Goal: Information Seeking & Learning: Learn about a topic

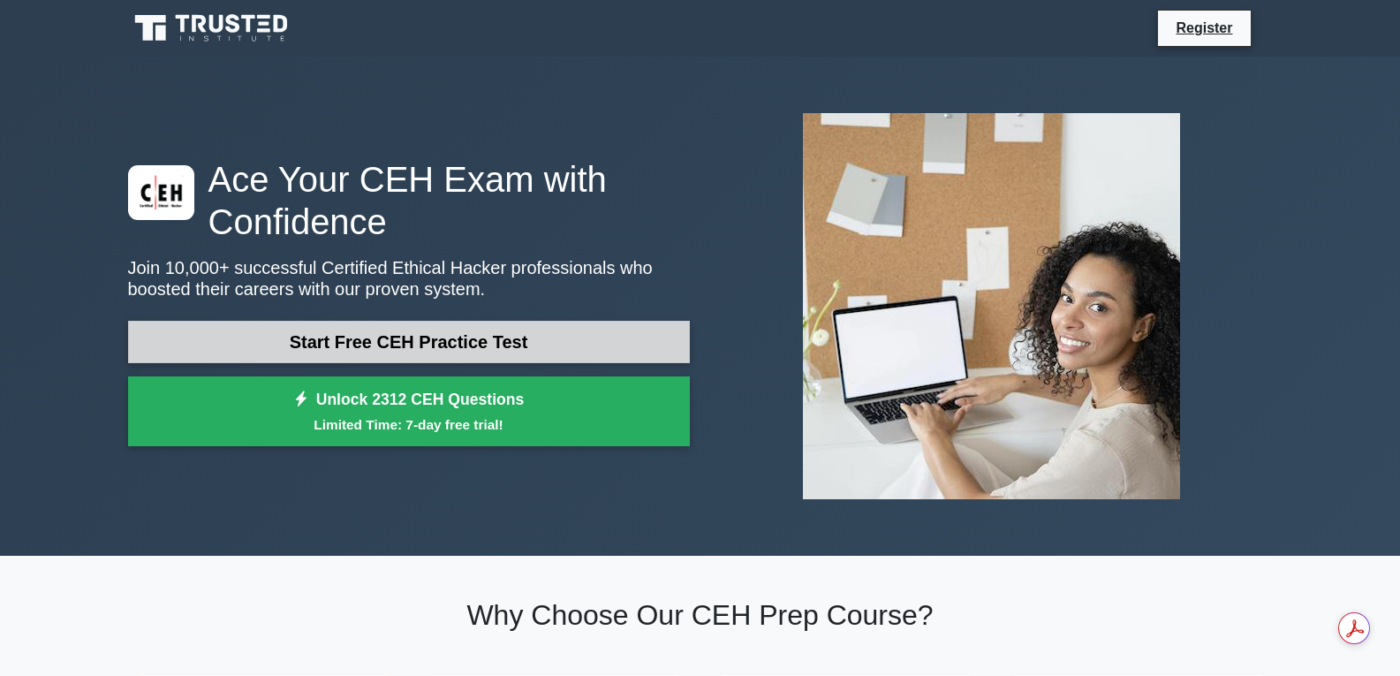
click at [612, 337] on link "Start Free CEH Practice Test" at bounding box center [409, 342] width 562 height 42
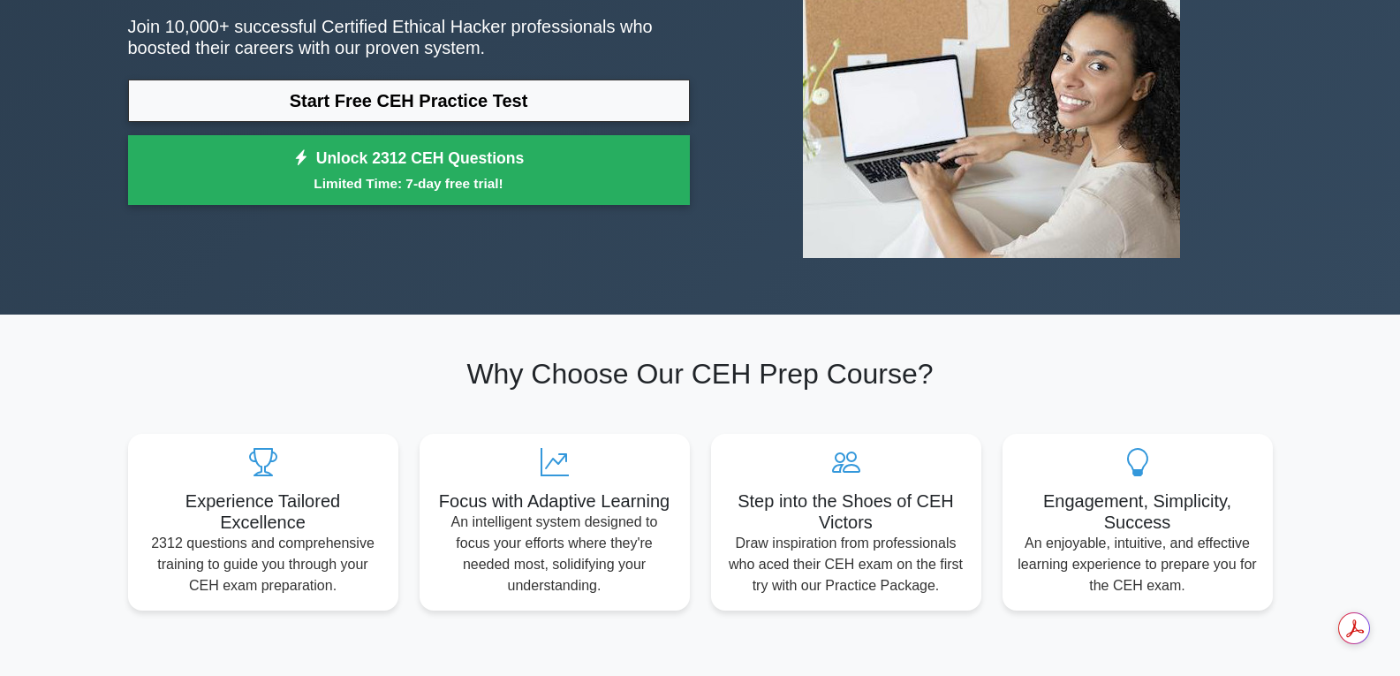
scroll to position [88, 0]
